Goal: Information Seeking & Learning: Learn about a topic

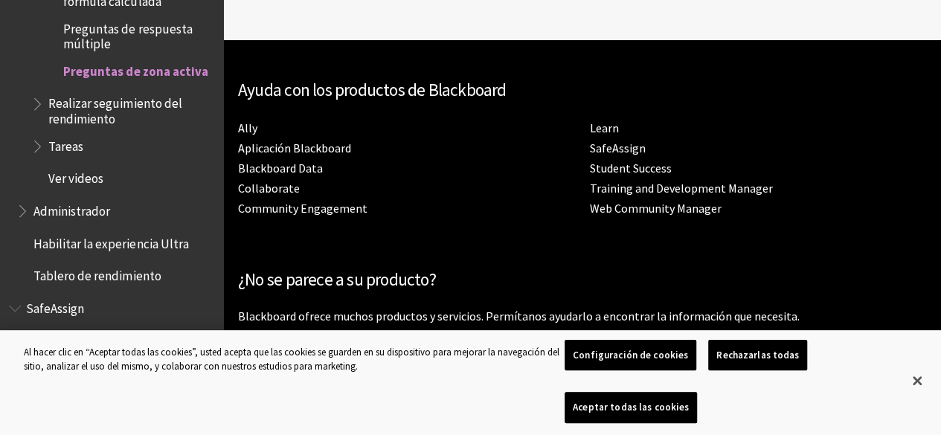
scroll to position [2206, 0]
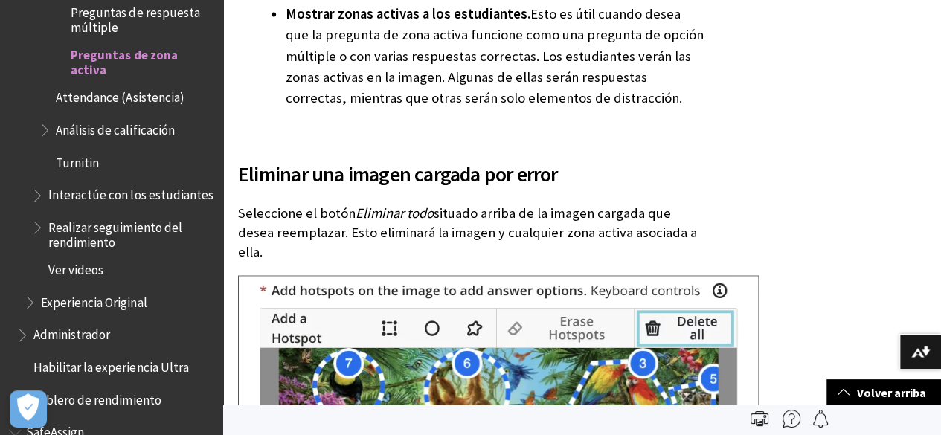
scroll to position [6991, 0]
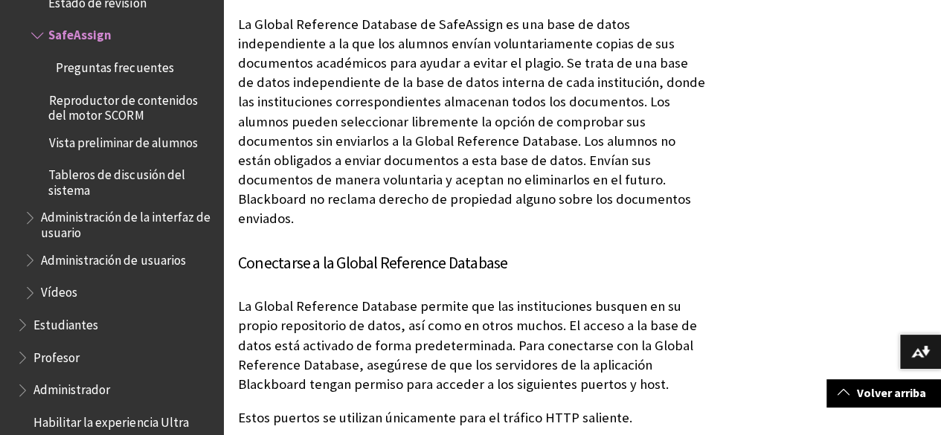
scroll to position [1190, 0]
